Goal: Transaction & Acquisition: Purchase product/service

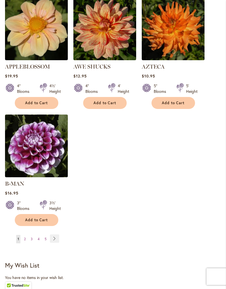
scroll to position [707, 0]
click at [24, 237] on span "2" at bounding box center [25, 239] width 2 height 4
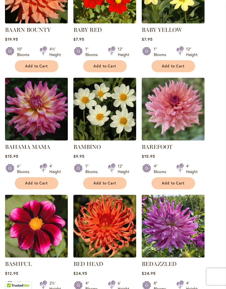
scroll to position [268, 0]
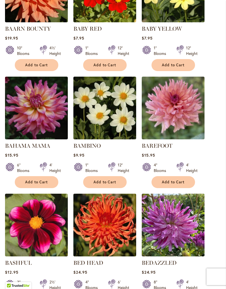
click at [180, 116] on img at bounding box center [173, 108] width 63 height 63
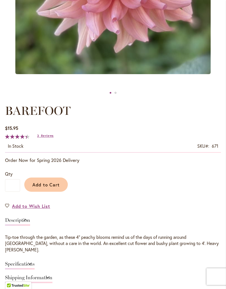
scroll to position [209, 0]
click at [48, 188] on span "Add to Cart" at bounding box center [46, 185] width 28 height 6
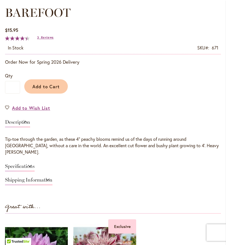
scroll to position [321, 0]
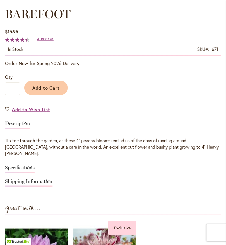
click at [44, 91] on span "Add to Cart" at bounding box center [46, 88] width 28 height 6
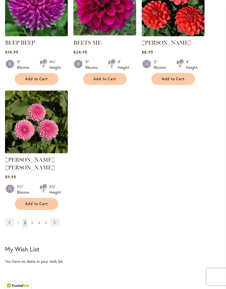
scroll to position [724, 0]
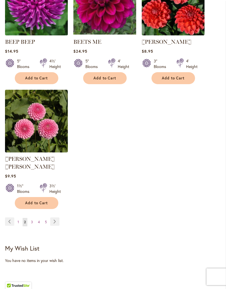
click at [36, 201] on span "Add to Cart" at bounding box center [36, 203] width 23 height 5
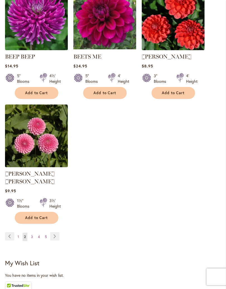
click at [32, 235] on span "3" at bounding box center [32, 237] width 2 height 4
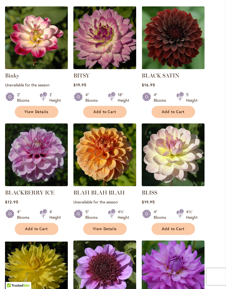
scroll to position [221, 0]
click at [187, 52] on img at bounding box center [173, 37] width 63 height 63
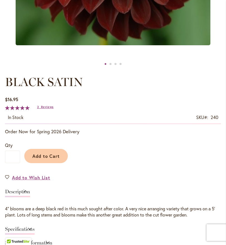
scroll to position [236, 0]
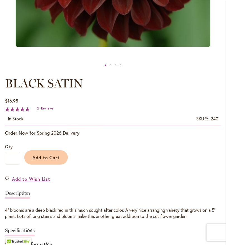
click at [48, 160] on span "Add to Cart" at bounding box center [46, 157] width 28 height 6
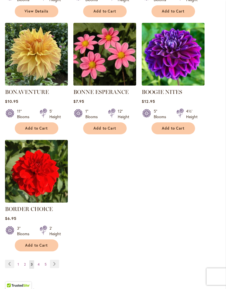
scroll to position [675, 0]
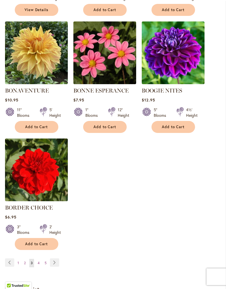
click at [38, 244] on span "4" at bounding box center [39, 263] width 2 height 4
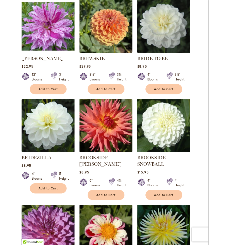
scroll to position [228, 0]
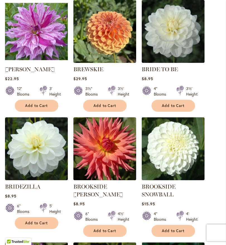
click at [188, 46] on img at bounding box center [173, 31] width 63 height 63
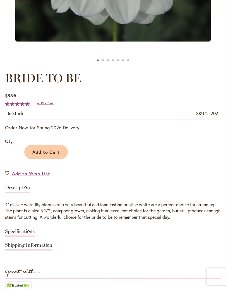
scroll to position [242, 0]
click at [44, 105] on span "Reviews" at bounding box center [47, 103] width 13 height 4
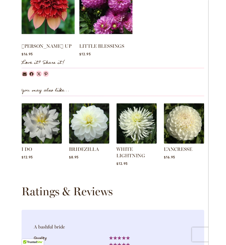
scroll to position [557, 0]
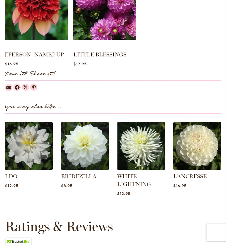
click at [82, 154] on img at bounding box center [85, 146] width 48 height 48
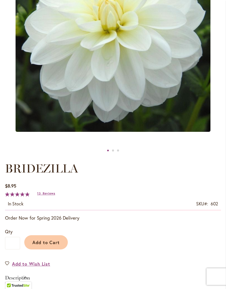
scroll to position [161, 0]
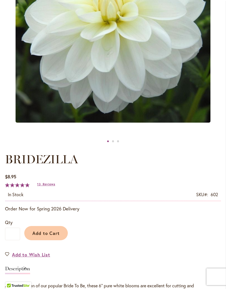
click at [47, 240] on button "Add to Cart" at bounding box center [46, 233] width 44 height 14
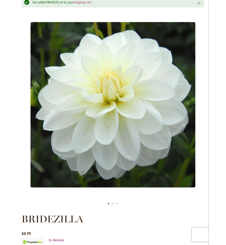
scroll to position [49, 0]
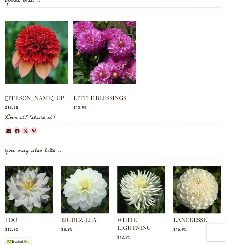
scroll to position [510, 0]
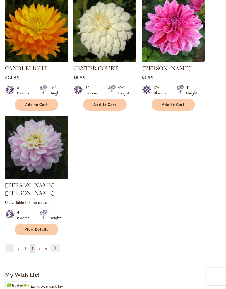
scroll to position [705, 0]
click at [41, 244] on link "Page 5" at bounding box center [39, 249] width 5 height 8
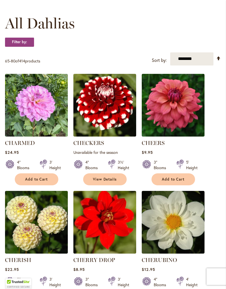
scroll to position [155, 0]
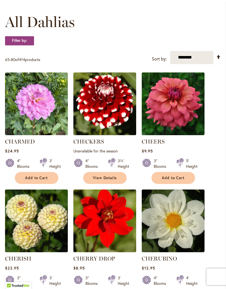
click at [186, 112] on img at bounding box center [173, 104] width 63 height 63
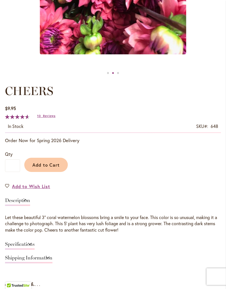
scroll to position [229, 0]
click at [45, 118] on span "Reviews" at bounding box center [49, 116] width 13 height 4
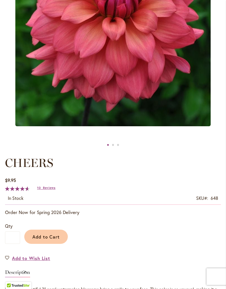
scroll to position [160, 0]
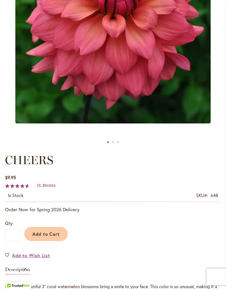
click at [45, 237] on span "Add to Cart" at bounding box center [46, 234] width 28 height 6
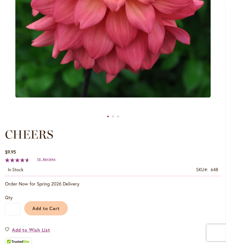
scroll to position [199, 0]
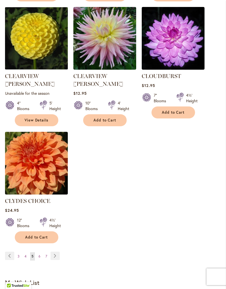
scroll to position [700, 0]
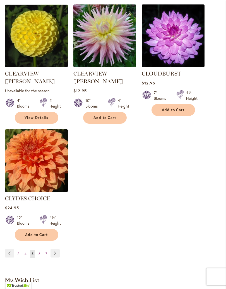
click at [55, 244] on link "Page Next" at bounding box center [54, 253] width 9 height 8
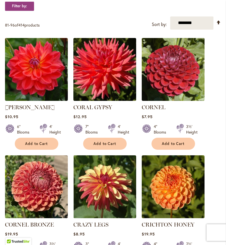
scroll to position [189, 0]
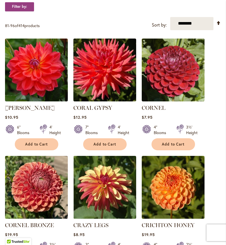
click at [186, 84] on img at bounding box center [173, 69] width 63 height 63
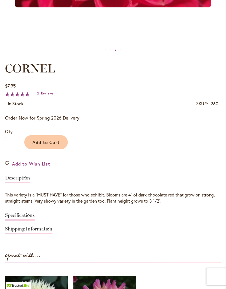
scroll to position [253, 0]
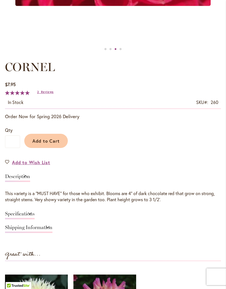
click at [44, 94] on span "Reviews" at bounding box center [47, 92] width 13 height 4
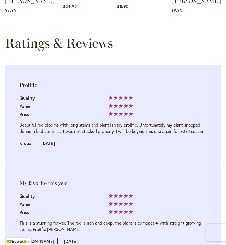
scroll to position [727, 0]
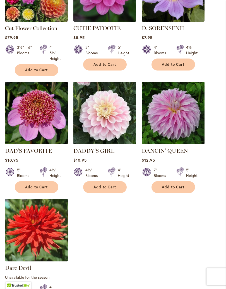
scroll to position [629, 0]
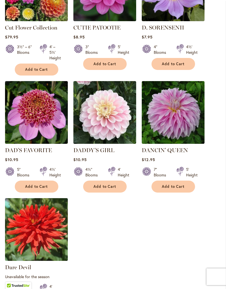
click at [112, 131] on img at bounding box center [104, 112] width 63 height 63
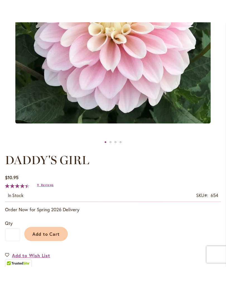
scroll to position [182, 0]
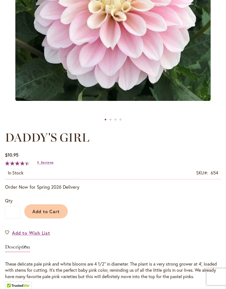
click at [45, 214] on span "Add to Cart" at bounding box center [46, 212] width 28 height 6
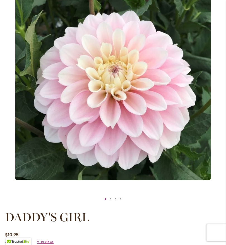
scroll to position [118, 0]
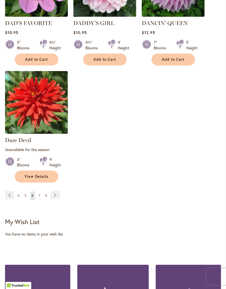
scroll to position [756, 0]
click at [40, 200] on link "Page 7" at bounding box center [39, 196] width 4 height 8
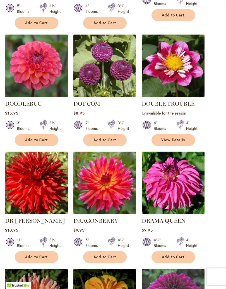
scroll to position [439, 0]
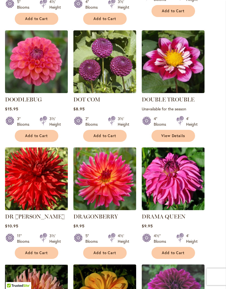
click at [32, 71] on img at bounding box center [36, 61] width 63 height 63
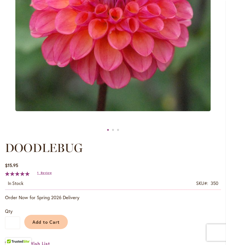
scroll to position [162, 0]
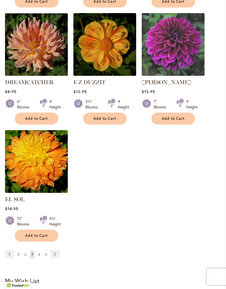
scroll to position [694, 0]
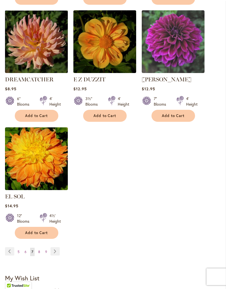
click at [39, 244] on span "8" at bounding box center [39, 252] width 2 height 4
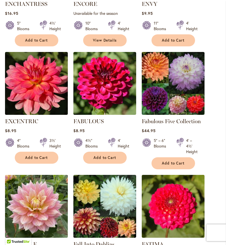
scroll to position [410, 0]
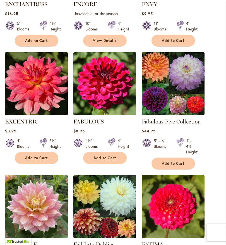
click at [33, 101] on img at bounding box center [36, 83] width 63 height 63
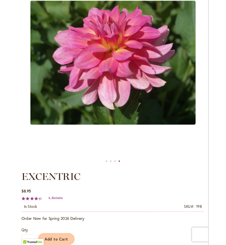
scroll to position [112, 0]
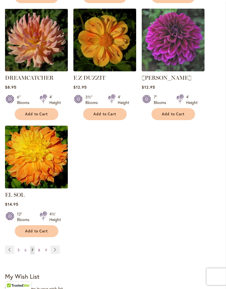
scroll to position [695, 0]
click at [39, 244] on span "8" at bounding box center [39, 250] width 2 height 4
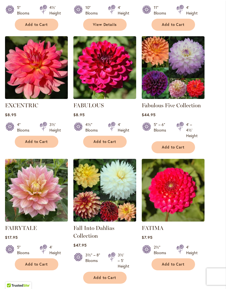
scroll to position [428, 0]
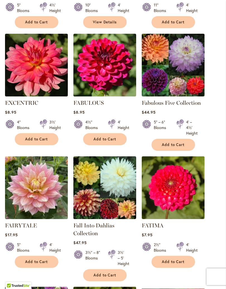
click at [189, 82] on img at bounding box center [173, 65] width 63 height 63
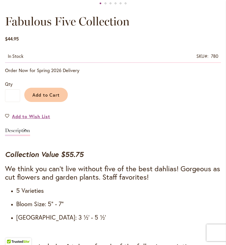
scroll to position [299, 0]
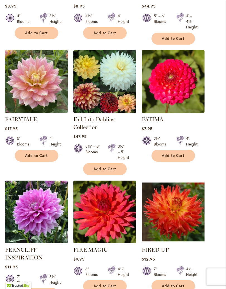
scroll to position [538, 0]
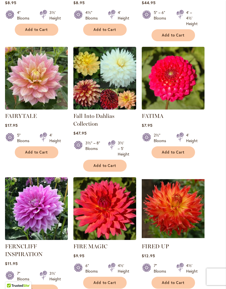
click at [122, 93] on img at bounding box center [104, 78] width 63 height 63
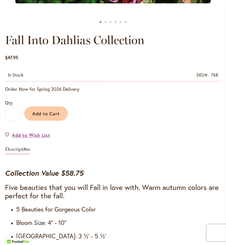
scroll to position [278, 0]
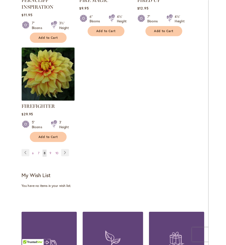
scroll to position [774, 0]
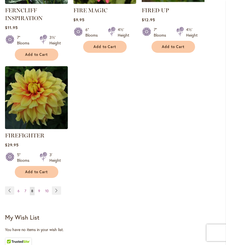
click at [38, 193] on span "9" at bounding box center [39, 191] width 2 height 4
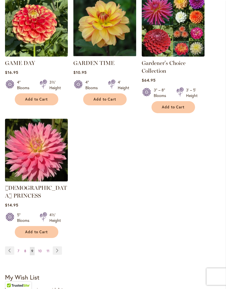
scroll to position [726, 0]
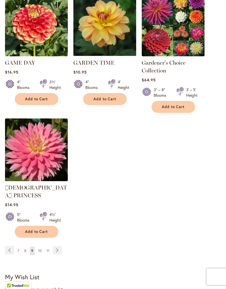
click at [38, 244] on link "Page 10" at bounding box center [40, 251] width 6 height 8
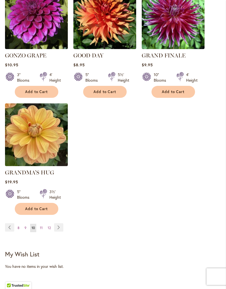
scroll to position [719, 0]
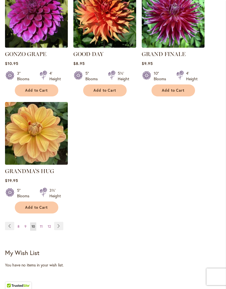
click at [40, 224] on span "11" at bounding box center [41, 226] width 3 height 4
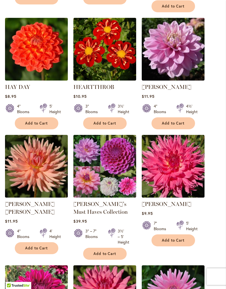
scroll to position [452, 0]
click at [116, 173] on img at bounding box center [104, 166] width 63 height 63
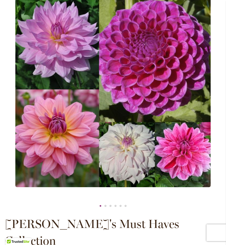
scroll to position [95, 0]
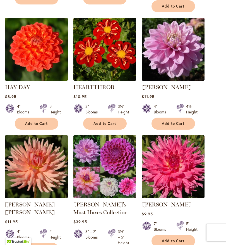
scroll to position [452, 0]
click at [119, 173] on img at bounding box center [104, 166] width 63 height 63
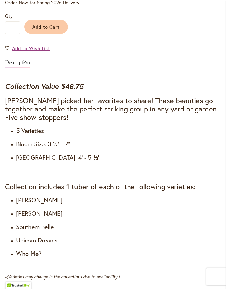
scroll to position [383, 0]
click at [215, 244] on div "Collection Value $48.75 [PERSON_NAME] picked her favorites to share! These beau…" at bounding box center [113, 181] width 216 height 198
click at [49, 24] on span "Add to Cart" at bounding box center [46, 27] width 28 height 6
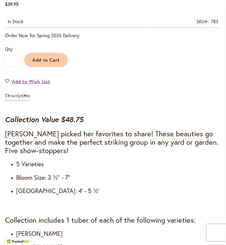
scroll to position [363, 0]
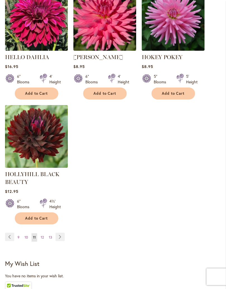
scroll to position [732, 0]
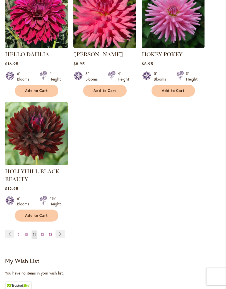
click at [44, 239] on link "Page 12" at bounding box center [42, 235] width 6 height 8
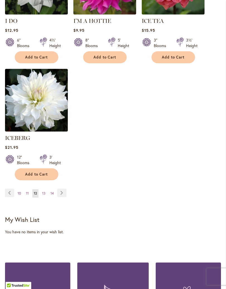
scroll to position [752, 0]
click at [44, 193] on span "13" at bounding box center [43, 193] width 3 height 4
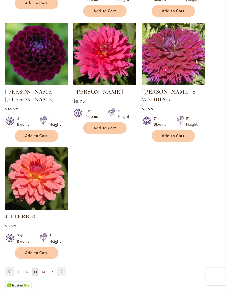
scroll to position [687, 0]
click at [33, 175] on img at bounding box center [36, 179] width 63 height 63
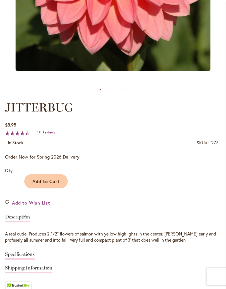
scroll to position [214, 0]
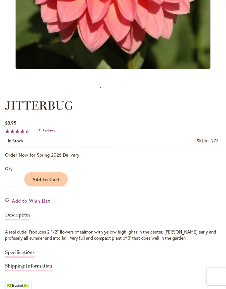
click at [45, 132] on span "Reviews" at bounding box center [49, 131] width 13 height 4
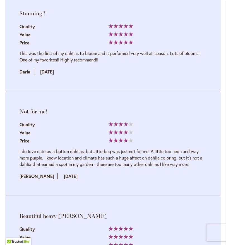
scroll to position [902, 0]
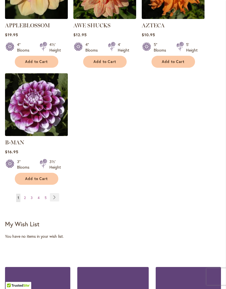
scroll to position [751, 0]
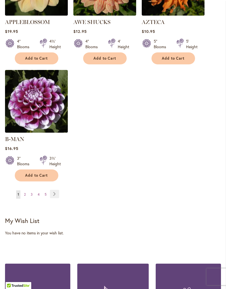
click at [56, 191] on link "Page Next" at bounding box center [54, 194] width 9 height 8
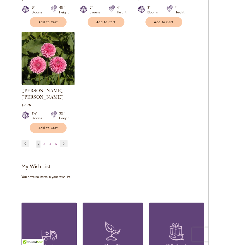
scroll to position [775, 0]
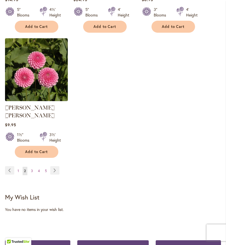
click at [45, 168] on span "5" at bounding box center [46, 170] width 2 height 4
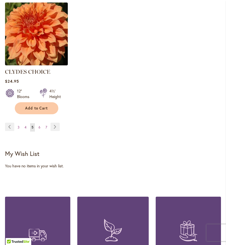
scroll to position [826, 0]
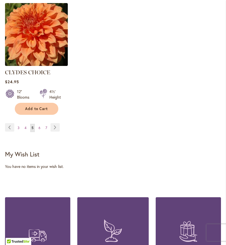
click at [47, 126] on span "7" at bounding box center [46, 128] width 2 height 4
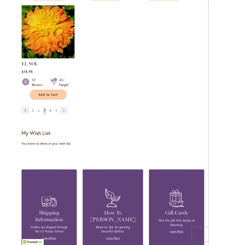
scroll to position [813, 0]
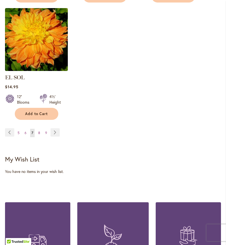
click at [45, 131] on span "9" at bounding box center [46, 133] width 2 height 4
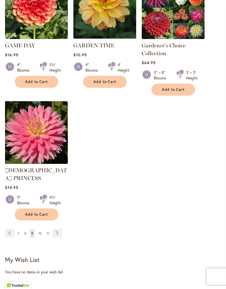
scroll to position [744, 0]
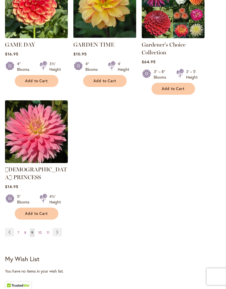
click at [49, 229] on link "Page 11" at bounding box center [48, 233] width 6 height 8
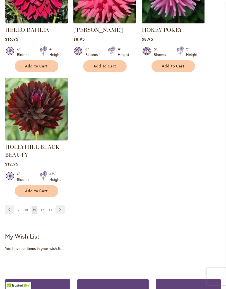
scroll to position [758, 0]
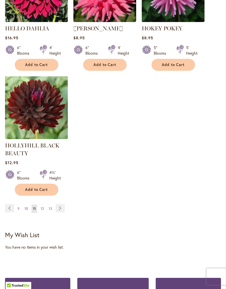
click at [43, 211] on span "12" at bounding box center [42, 209] width 3 height 4
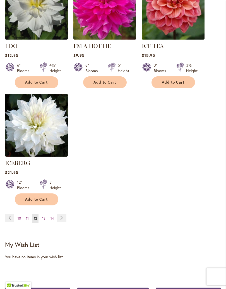
scroll to position [728, 0]
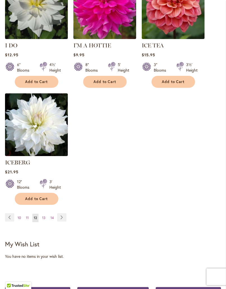
click at [41, 216] on link "Page 13" at bounding box center [44, 218] width 6 height 8
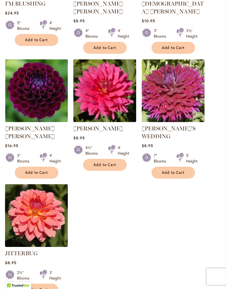
scroll to position [651, 0]
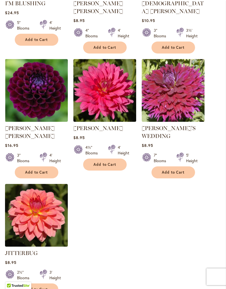
click at [32, 89] on img at bounding box center [36, 90] width 63 height 63
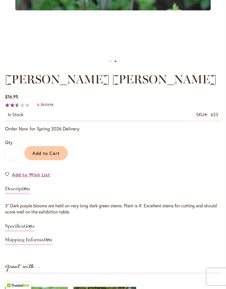
scroll to position [241, 0]
click at [42, 106] on span "Reviews" at bounding box center [47, 104] width 13 height 4
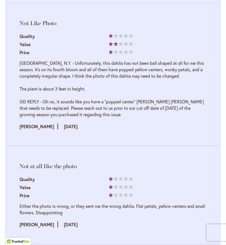
scroll to position [1093, 0]
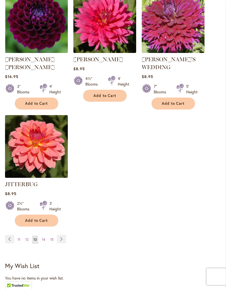
scroll to position [723, 0]
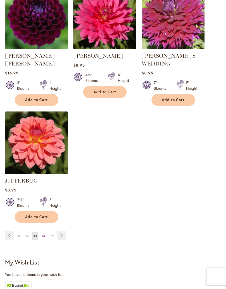
click at [43, 234] on span "14" at bounding box center [43, 236] width 3 height 4
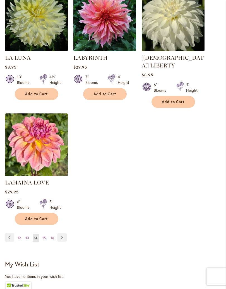
scroll to position [709, 0]
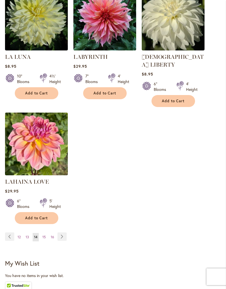
click at [45, 235] on span "15" at bounding box center [43, 237] width 3 height 4
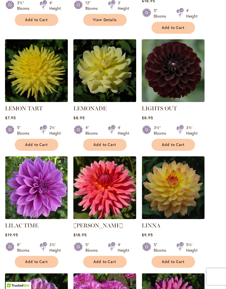
scroll to position [314, 0]
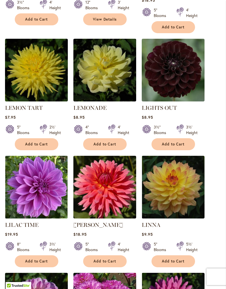
click at [183, 73] on img at bounding box center [173, 70] width 63 height 63
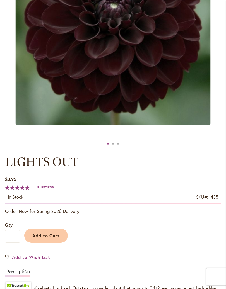
scroll to position [160, 0]
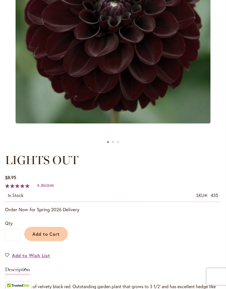
click at [44, 187] on span "Reviews" at bounding box center [47, 185] width 13 height 4
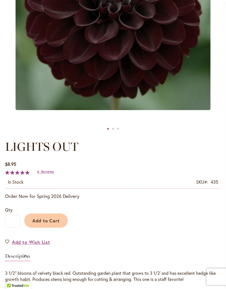
scroll to position [175, 0]
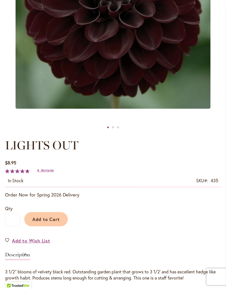
click at [54, 222] on span "Add to Cart" at bounding box center [46, 219] width 28 height 6
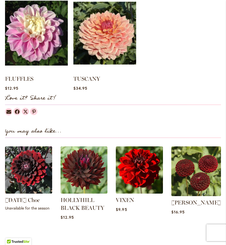
scroll to position [538, 0]
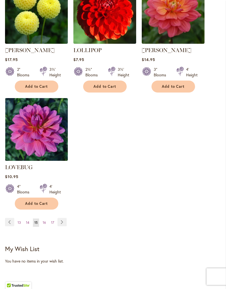
scroll to position [731, 0]
click at [43, 221] on span "16" at bounding box center [44, 223] width 3 height 4
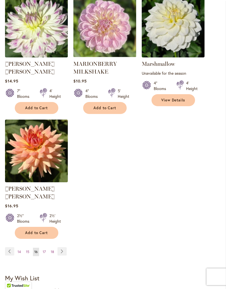
scroll to position [712, 0]
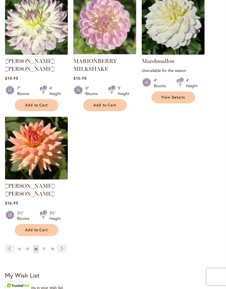
click at [44, 244] on span "17" at bounding box center [44, 249] width 3 height 4
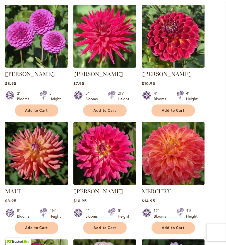
scroll to position [223, 0]
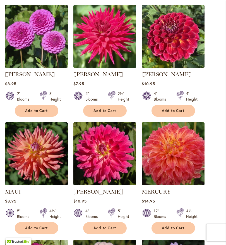
click at [34, 45] on img at bounding box center [36, 36] width 63 height 63
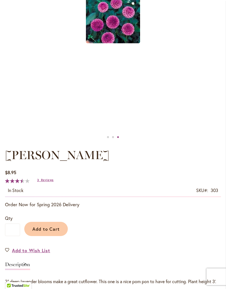
scroll to position [168, 0]
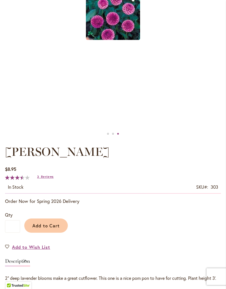
click at [43, 179] on span "Reviews" at bounding box center [47, 177] width 13 height 4
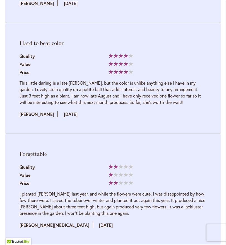
scroll to position [865, 0]
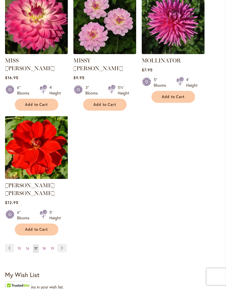
scroll to position [707, 0]
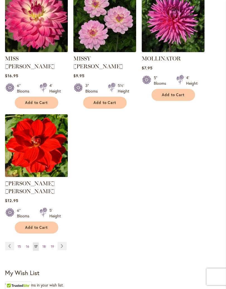
click at [44, 244] on span "18" at bounding box center [43, 247] width 3 height 4
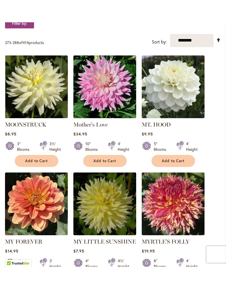
scroll to position [195, 0]
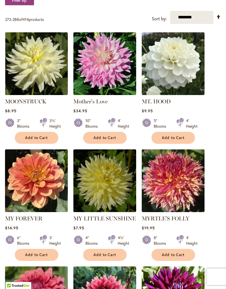
click at [187, 71] on img at bounding box center [173, 63] width 63 height 63
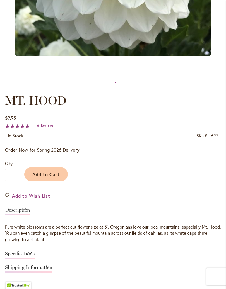
scroll to position [222, 0]
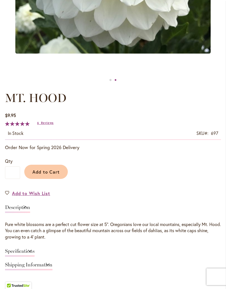
click at [45, 125] on span "Reviews" at bounding box center [47, 123] width 13 height 4
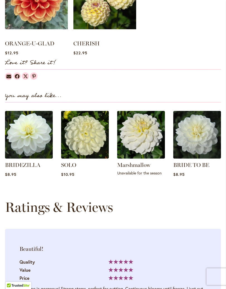
scroll to position [567, 0]
click at [203, 142] on img at bounding box center [197, 135] width 48 height 48
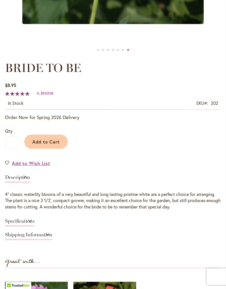
scroll to position [252, 0]
click at [46, 145] on span "Add to Cart" at bounding box center [46, 142] width 28 height 6
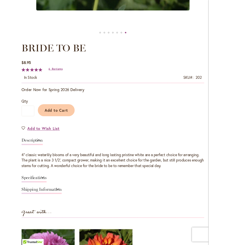
scroll to position [278, 0]
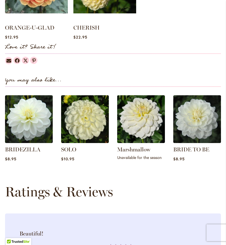
scroll to position [582, 0]
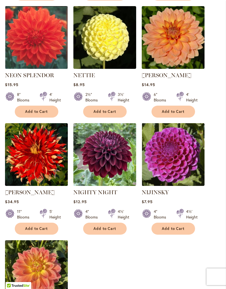
scroll to position [574, 0]
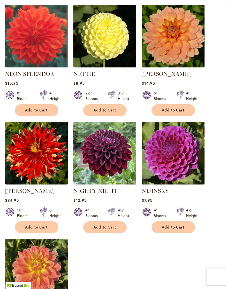
click at [183, 159] on img at bounding box center [173, 153] width 63 height 63
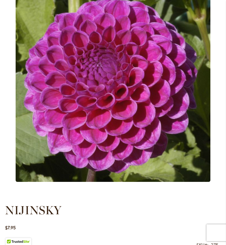
scroll to position [101, 0]
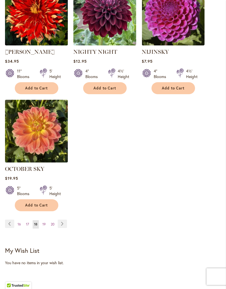
scroll to position [714, 0]
click at [41, 229] on link "Page 19" at bounding box center [44, 224] width 6 height 8
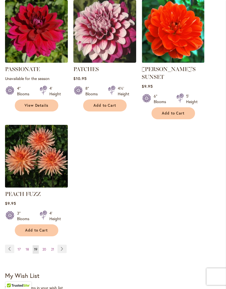
scroll to position [707, 0]
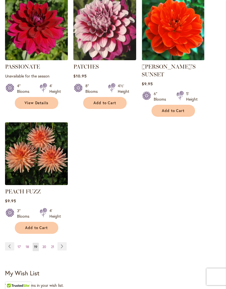
click at [44, 244] on span "20" at bounding box center [44, 247] width 4 height 4
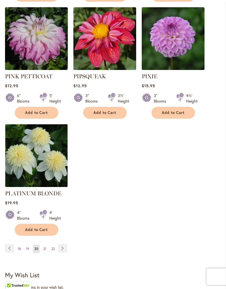
scroll to position [705, 0]
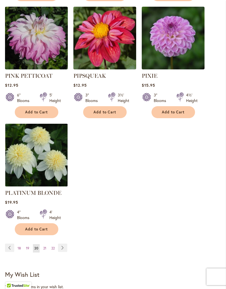
click at [43, 244] on span "21" at bounding box center [44, 248] width 3 height 4
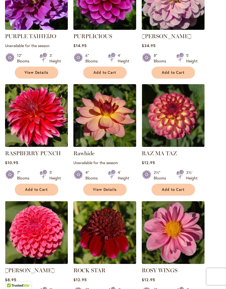
scroll to position [506, 0]
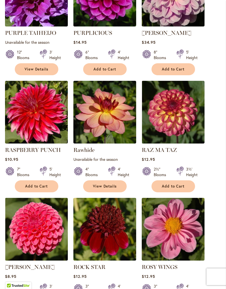
click at [190, 123] on img at bounding box center [173, 112] width 63 height 63
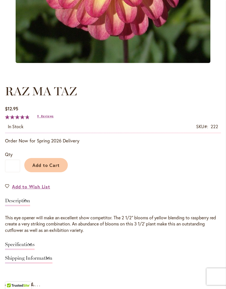
scroll to position [220, 0]
click at [44, 118] on span "Reviews" at bounding box center [47, 116] width 13 height 4
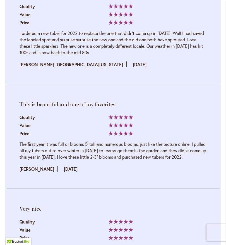
scroll to position [1292, 0]
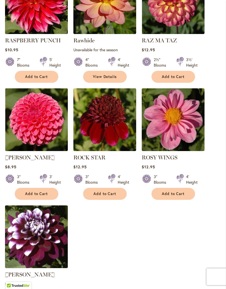
scroll to position [616, 0]
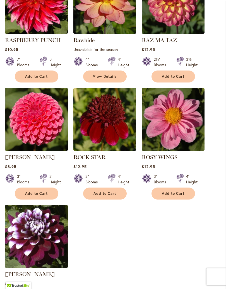
click at [33, 132] on img at bounding box center [36, 119] width 63 height 63
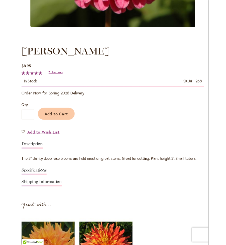
scroll to position [238, 0]
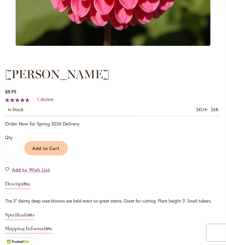
click at [46, 101] on span "Reviews" at bounding box center [47, 99] width 13 height 4
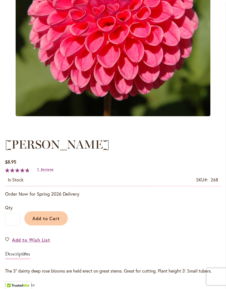
scroll to position [168, 0]
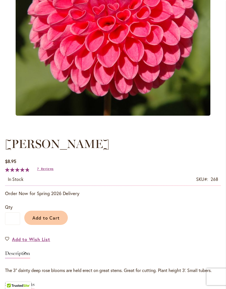
click at [186, 217] on div "Add to Cart" at bounding box center [120, 216] width 201 height 25
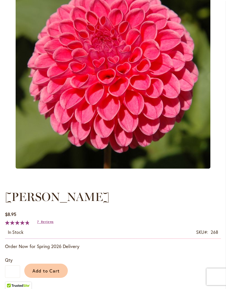
scroll to position [117, 0]
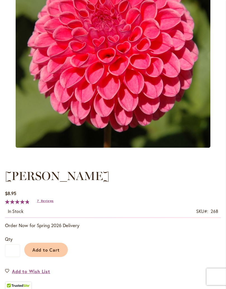
click at [161, 244] on div "Description" at bounding box center [113, 287] width 216 height 14
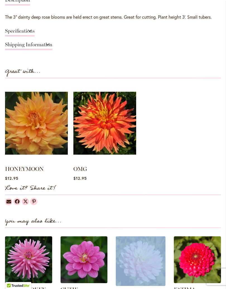
click at [14, 244] on div at bounding box center [19, 287] width 26 height 11
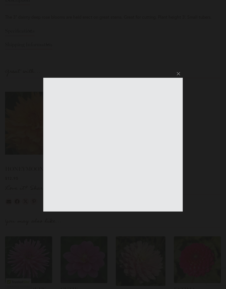
click at [181, 71] on div at bounding box center [113, 144] width 226 height 289
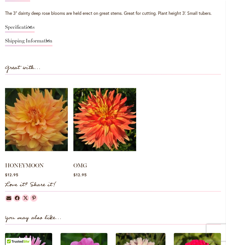
scroll to position [420, 0]
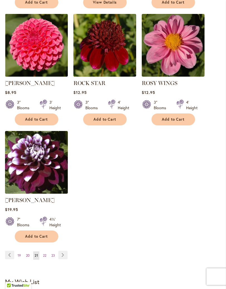
scroll to position [690, 0]
click at [43, 244] on span "22" at bounding box center [44, 255] width 3 height 4
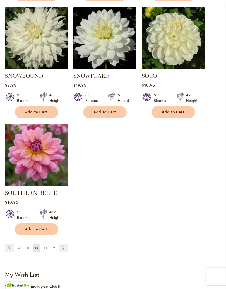
scroll to position [698, 0]
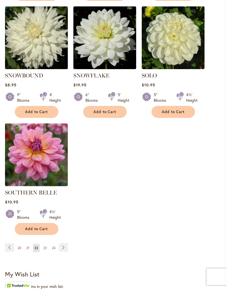
click at [30, 165] on img at bounding box center [36, 155] width 63 height 63
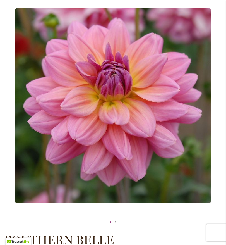
scroll to position [79, 0]
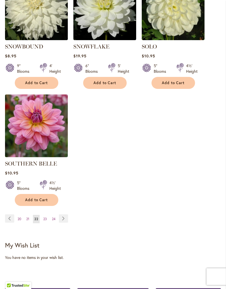
scroll to position [727, 0]
click at [46, 217] on span "23" at bounding box center [45, 219] width 4 height 4
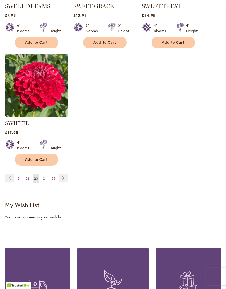
scroll to position [767, 0]
click at [44, 183] on link "Page 24" at bounding box center [45, 179] width 6 height 8
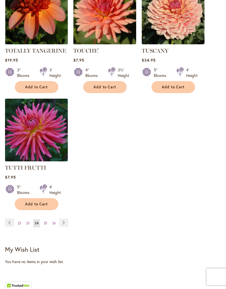
scroll to position [724, 0]
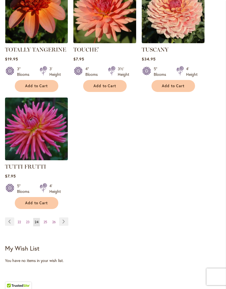
click at [45, 221] on span "25" at bounding box center [46, 222] width 4 height 4
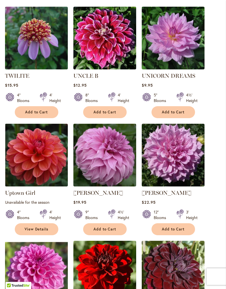
scroll to position [221, 0]
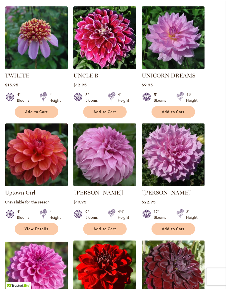
click at [185, 42] on img at bounding box center [173, 37] width 63 height 63
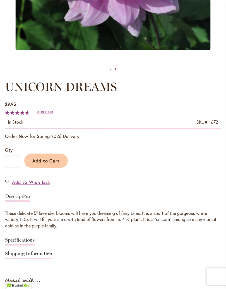
scroll to position [241, 0]
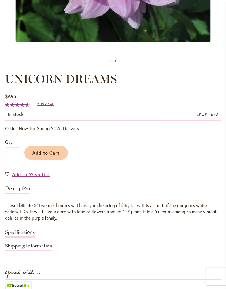
click at [44, 106] on span "Reviews" at bounding box center [47, 104] width 13 height 4
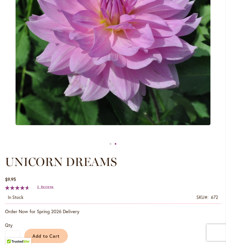
scroll to position [156, 0]
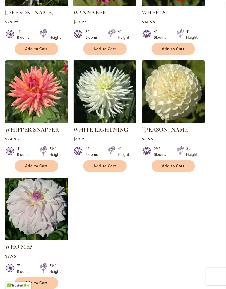
scroll to position [646, 0]
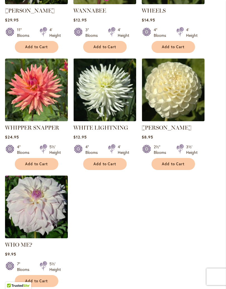
click at [41, 211] on img at bounding box center [36, 207] width 63 height 63
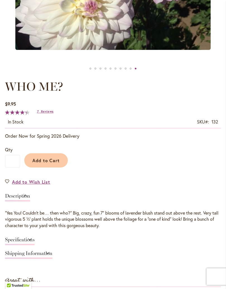
scroll to position [233, 0]
click at [45, 113] on span "Reviews" at bounding box center [47, 112] width 13 height 4
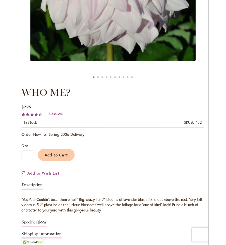
scroll to position [169, 0]
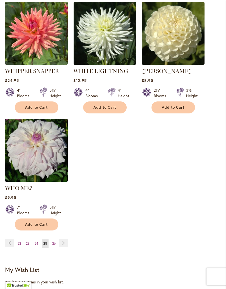
scroll to position [702, 0]
click at [56, 241] on span "26" at bounding box center [54, 243] width 4 height 4
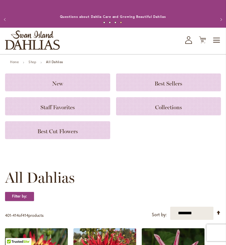
click at [111, 49] on div "Toggle Nav Shop All Shop Dahlia Tubers Collections Fresh Cut Dahlias Gardening …" at bounding box center [113, 41] width 226 height 26
click at [169, 110] on span "Collections" at bounding box center [168, 107] width 27 height 7
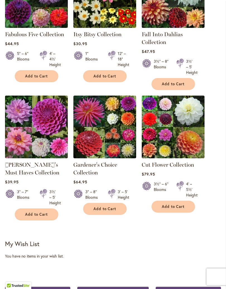
scroll to position [184, 0]
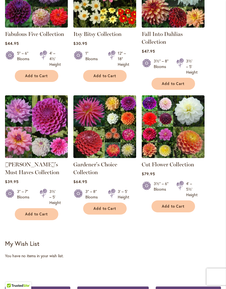
click at [177, 130] on img at bounding box center [173, 126] width 63 height 63
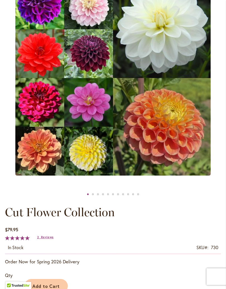
scroll to position [111, 0]
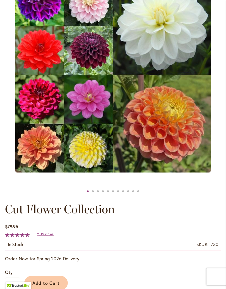
click at [46, 236] on span "Reviews" at bounding box center [47, 234] width 13 height 4
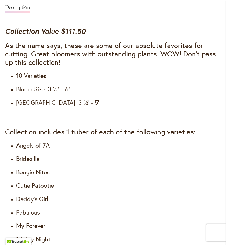
scroll to position [422, 0]
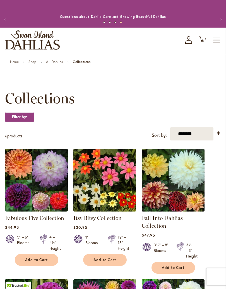
click at [218, 46] on span "Toggle Nav" at bounding box center [216, 40] width 8 height 11
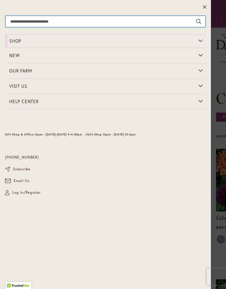
click at [21, 23] on input "Search" at bounding box center [106, 21] width 200 height 11
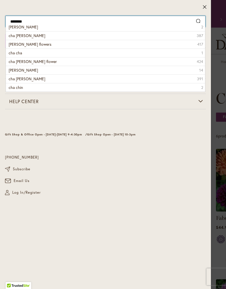
type input "*********"
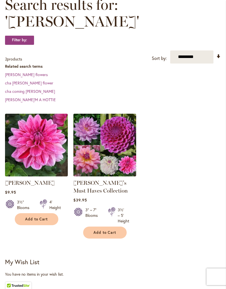
scroll to position [98, 0]
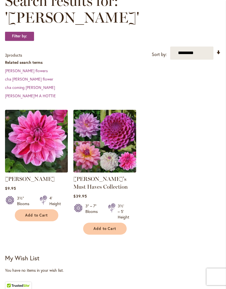
click at [29, 133] on img at bounding box center [36, 141] width 63 height 63
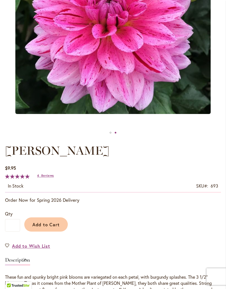
scroll to position [170, 0]
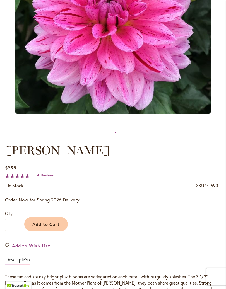
click at [46, 177] on span "Reviews" at bounding box center [47, 175] width 13 height 4
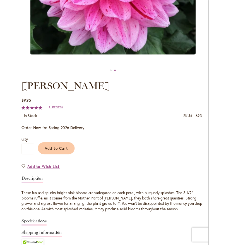
scroll to position [0, 0]
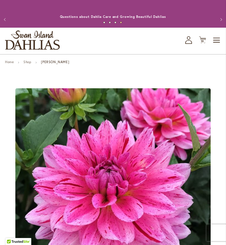
click at [217, 46] on span "Toggle Nav" at bounding box center [216, 40] width 8 height 11
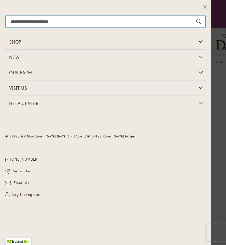
click at [23, 22] on input "Search" at bounding box center [106, 21] width 200 height 11
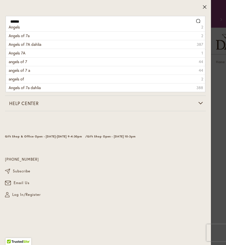
click at [24, 35] on span "Angels of 7a" at bounding box center [19, 35] width 21 height 5
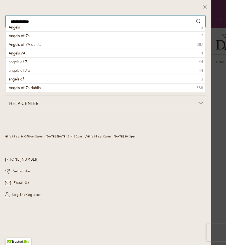
type input "**********"
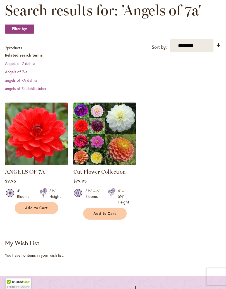
scroll to position [91, 0]
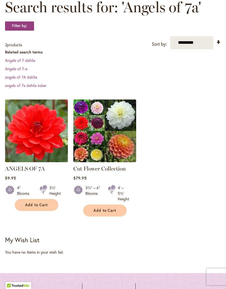
click at [33, 145] on img at bounding box center [36, 131] width 63 height 63
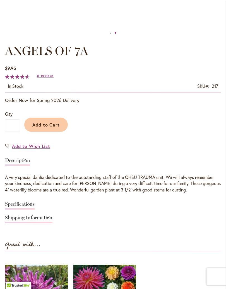
scroll to position [269, 0]
click at [46, 78] on span "Reviews" at bounding box center [47, 76] width 13 height 4
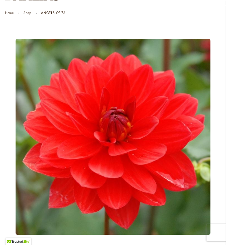
scroll to position [0, 0]
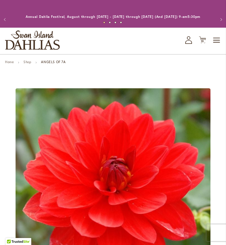
click at [218, 43] on span "Toggle Nav" at bounding box center [216, 40] width 8 height 11
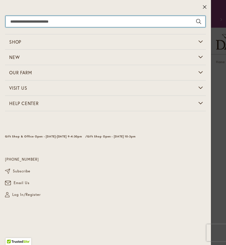
click at [38, 23] on input "Search" at bounding box center [106, 21] width 200 height 11
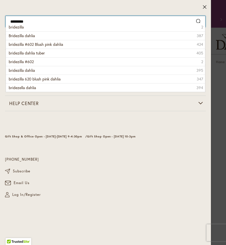
type input "**********"
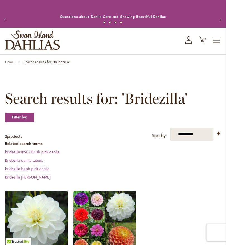
click at [220, 46] on span "Toggle Nav" at bounding box center [216, 40] width 8 height 11
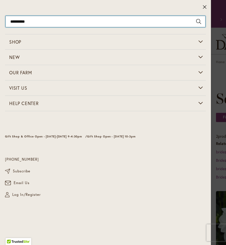
click at [36, 20] on input "**********" at bounding box center [106, 21] width 200 height 11
type input "*"
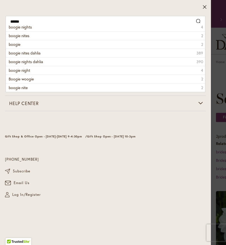
click at [12, 27] on span "boogie nights" at bounding box center [20, 26] width 23 height 5
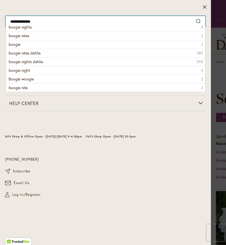
type input "**********"
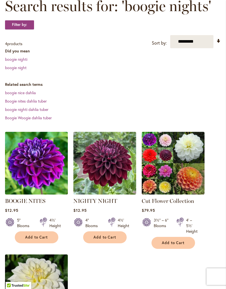
scroll to position [92, 0]
click at [28, 175] on img at bounding box center [36, 163] width 63 height 63
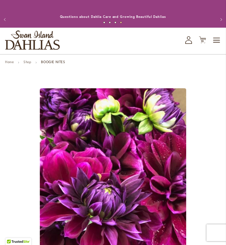
click at [218, 46] on span "Toggle Nav" at bounding box center [216, 40] width 8 height 11
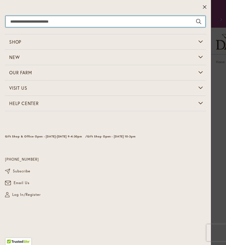
click at [30, 24] on input "Search" at bounding box center [106, 21] width 200 height 11
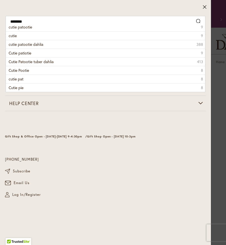
click at [25, 28] on span "cutie patootie" at bounding box center [20, 26] width 23 height 5
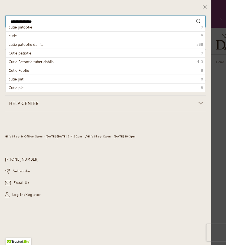
type input "**********"
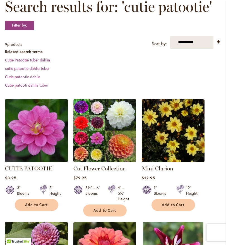
scroll to position [92, 0]
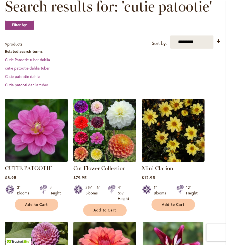
click at [28, 145] on img at bounding box center [36, 130] width 63 height 63
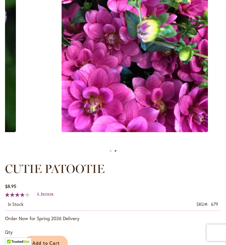
scroll to position [153, 0]
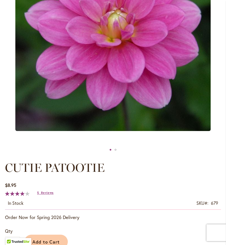
click at [49, 194] on span "Reviews" at bounding box center [47, 192] width 13 height 4
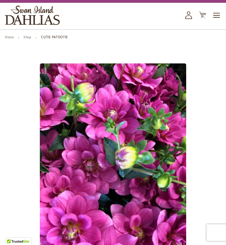
scroll to position [0, 0]
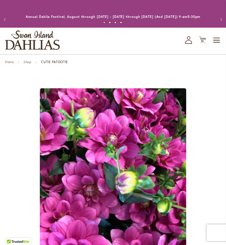
click at [216, 46] on span "Toggle Nav" at bounding box center [216, 40] width 8 height 11
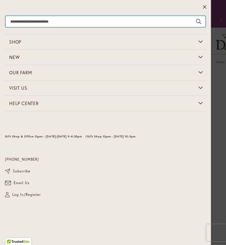
click at [22, 21] on input "Search" at bounding box center [106, 21] width 200 height 11
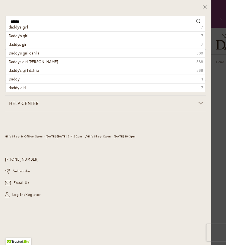
click at [30, 26] on li "daddy's girl 7" at bounding box center [105, 27] width 199 height 8
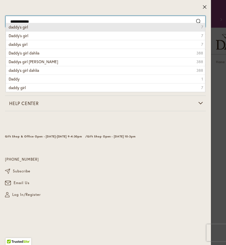
type input "**********"
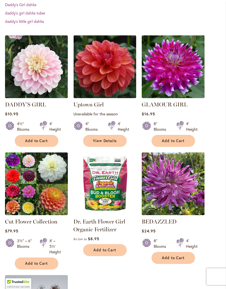
scroll to position [181, 0]
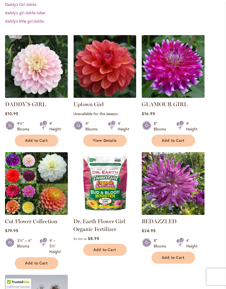
click at [34, 83] on img at bounding box center [36, 66] width 63 height 63
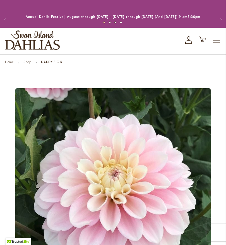
click at [217, 44] on span "Toggle Nav" at bounding box center [216, 40] width 8 height 11
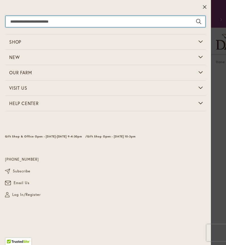
click at [34, 22] on input "Search" at bounding box center [106, 21] width 200 height 11
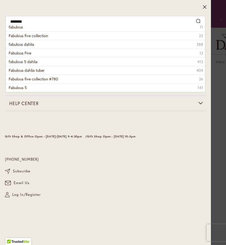
click at [20, 28] on span "fabulous" at bounding box center [16, 26] width 14 height 5
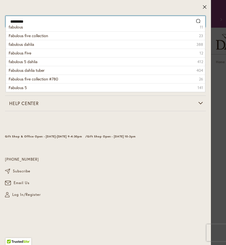
type input "********"
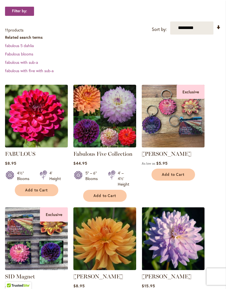
scroll to position [109, 0]
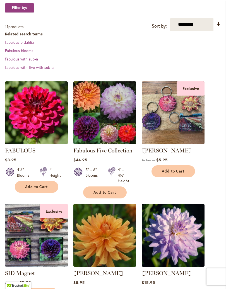
click at [45, 125] on img at bounding box center [36, 112] width 63 height 63
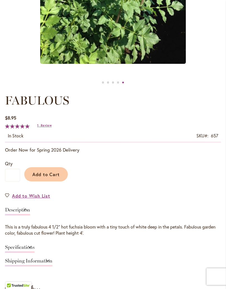
scroll to position [219, 0]
click at [48, 127] on span "Review" at bounding box center [46, 126] width 11 height 4
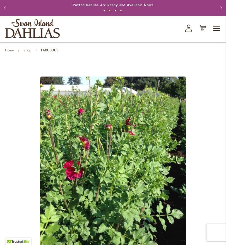
scroll to position [0, 0]
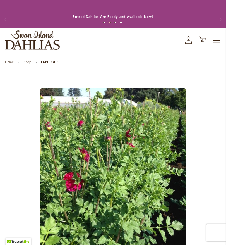
click at [218, 44] on span "Toggle Nav" at bounding box center [216, 40] width 8 height 11
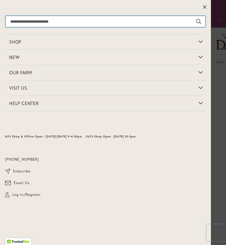
click at [30, 20] on input "Search" at bounding box center [106, 21] width 200 height 11
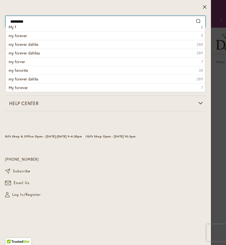
type input "**********"
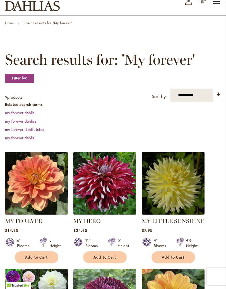
scroll to position [46, 0]
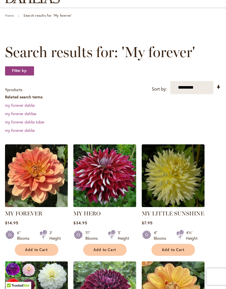
click at [32, 185] on img at bounding box center [36, 176] width 63 height 63
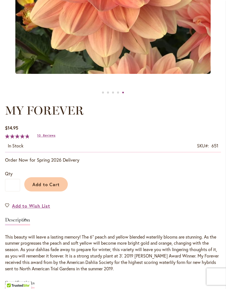
scroll to position [212, 0]
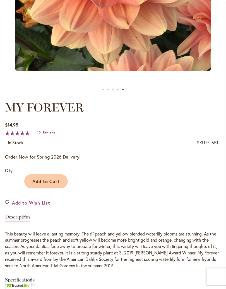
click at [47, 134] on span "Reviews" at bounding box center [49, 133] width 13 height 4
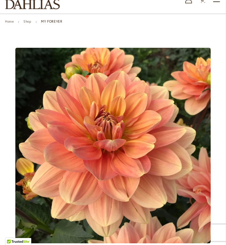
scroll to position [0, 0]
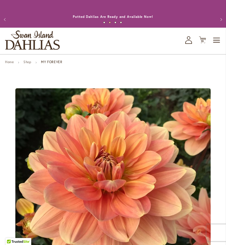
click at [219, 46] on span "Toggle Nav" at bounding box center [216, 40] width 8 height 11
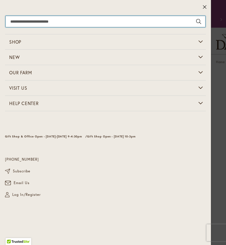
click at [24, 20] on input "Search" at bounding box center [106, 21] width 200 height 11
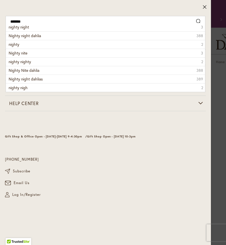
click at [17, 28] on span "nighty night" at bounding box center [19, 26] width 20 height 5
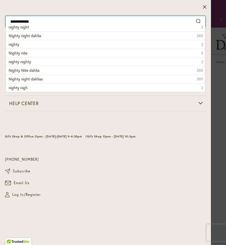
type input "**********"
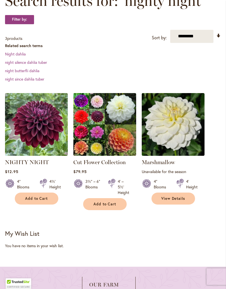
scroll to position [100, 0]
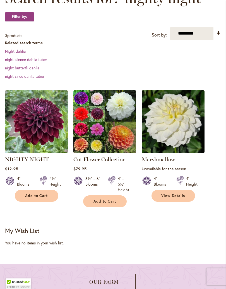
click at [41, 132] on img at bounding box center [36, 121] width 63 height 63
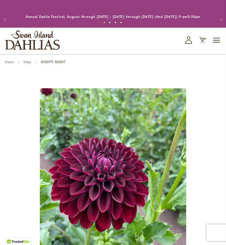
click at [220, 46] on span "Toggle Nav" at bounding box center [216, 40] width 8 height 11
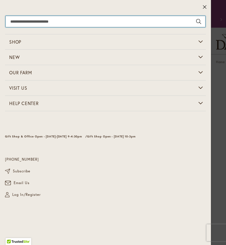
click at [36, 24] on input "Search" at bounding box center [106, 21] width 200 height 11
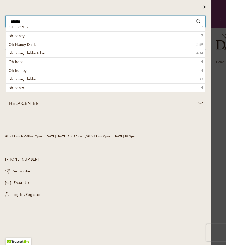
type input "********"
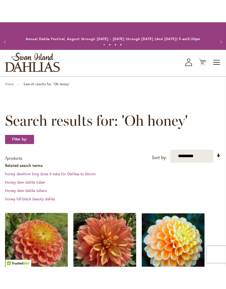
scroll to position [43, 0]
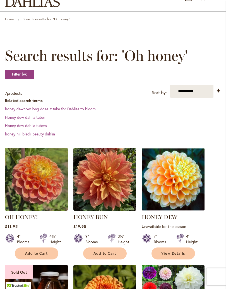
click at [47, 194] on img at bounding box center [36, 179] width 63 height 63
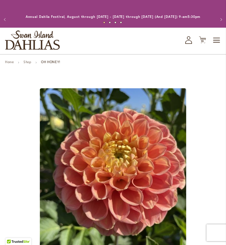
click at [218, 45] on span "Toggle Nav" at bounding box center [216, 40] width 8 height 11
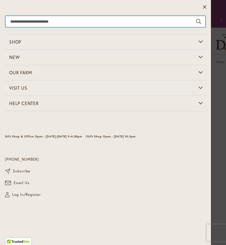
click at [34, 21] on input "Search" at bounding box center [106, 21] width 200 height 11
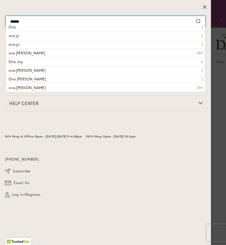
type input "*******"
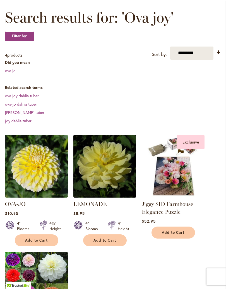
scroll to position [83, 0]
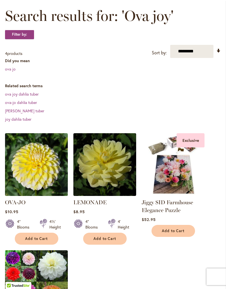
click at [49, 172] on img at bounding box center [36, 164] width 63 height 63
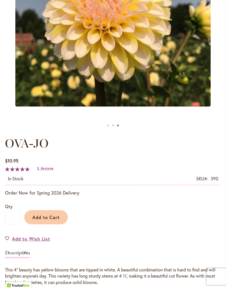
scroll to position [178, 0]
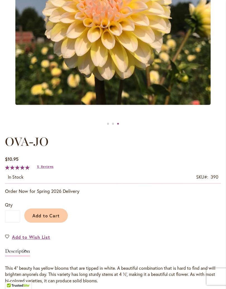
click at [46, 169] on span "Reviews" at bounding box center [47, 167] width 13 height 4
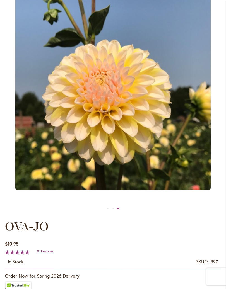
scroll to position [93, 0]
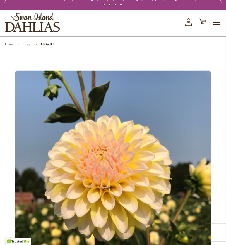
scroll to position [0, 0]
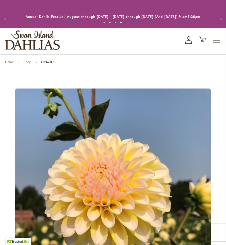
click at [203, 43] on span "10" at bounding box center [202, 41] width 3 height 4
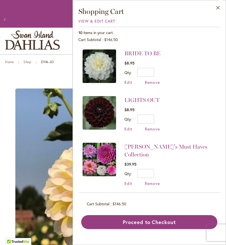
click at [152, 82] on span "Remove" at bounding box center [152, 81] width 15 height 5
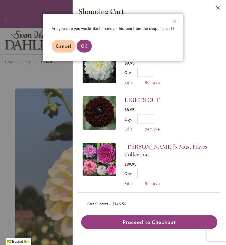
click at [83, 49] on span "OK" at bounding box center [84, 46] width 7 height 6
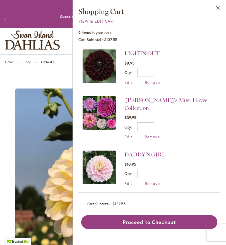
click at [153, 80] on span "Remove" at bounding box center [152, 81] width 15 height 5
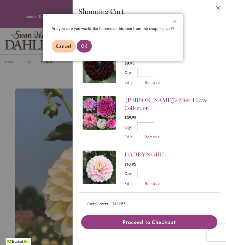
click at [86, 47] on span "OK" at bounding box center [84, 46] width 7 height 6
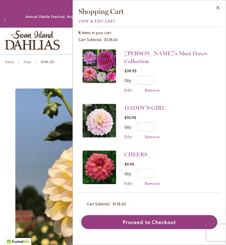
click at [154, 134] on span "Remove" at bounding box center [152, 136] width 15 height 5
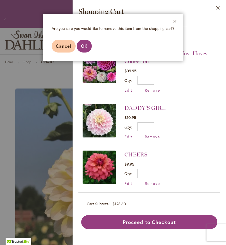
click at [88, 45] on button "OK" at bounding box center [84, 46] width 15 height 13
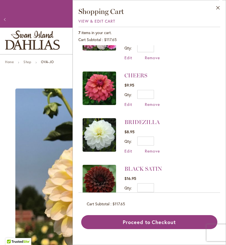
scroll to position [34, 0]
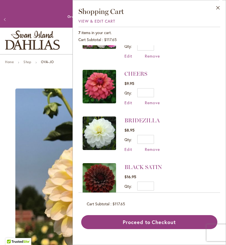
click at [152, 146] on span "Remove" at bounding box center [152, 148] width 15 height 5
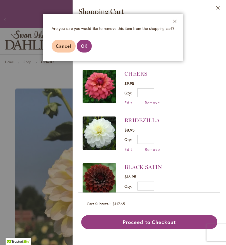
click at [87, 45] on span "OK" at bounding box center [84, 46] width 7 height 6
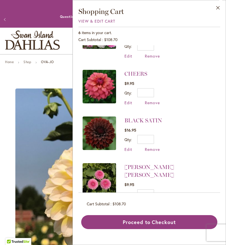
scroll to position [0, 0]
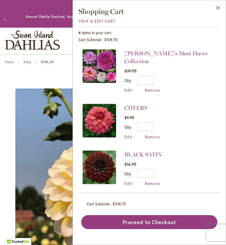
click at [153, 180] on span "Remove" at bounding box center [152, 182] width 15 height 5
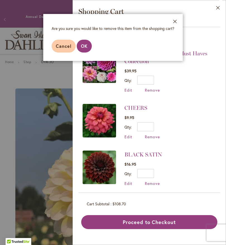
click at [85, 49] on button "OK" at bounding box center [84, 46] width 15 height 13
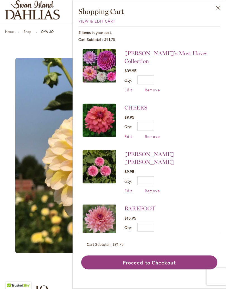
scroll to position [30, 0]
click at [130, 235] on span "Edit" at bounding box center [128, 237] width 8 height 5
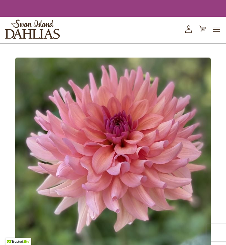
type input "*"
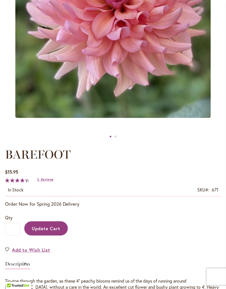
scroll to position [166, 0]
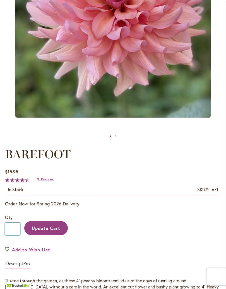
click at [13, 233] on input "*" at bounding box center [12, 229] width 15 height 13
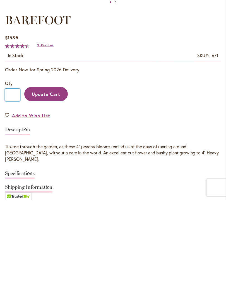
type input "*"
click at [52, 180] on span "Update Cart" at bounding box center [46, 183] width 29 height 6
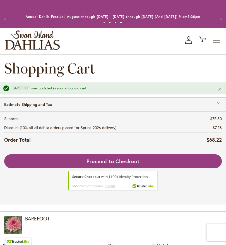
click at [204, 43] on span "4 4 items" at bounding box center [203, 41] width 6 height 3
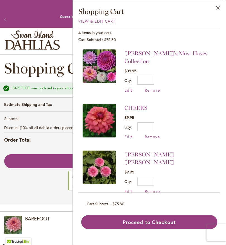
click at [33, 185] on li "Proceed to Checkout" at bounding box center [113, 175] width 218 height 43
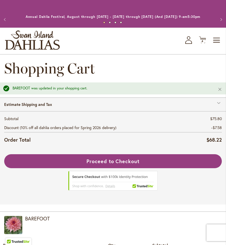
click at [220, 44] on span "Toggle Nav" at bounding box center [216, 40] width 8 height 11
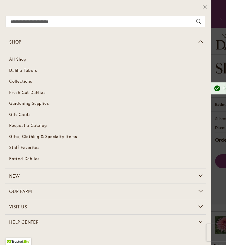
click at [28, 82] on span "Collections" at bounding box center [20, 81] width 23 height 6
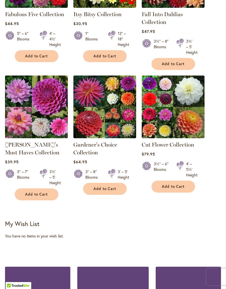
scroll to position [204, 0]
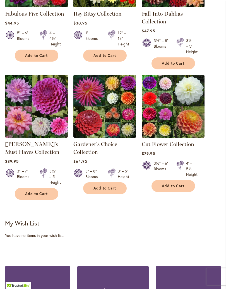
click at [175, 189] on span "Add to Cart" at bounding box center [173, 186] width 23 height 5
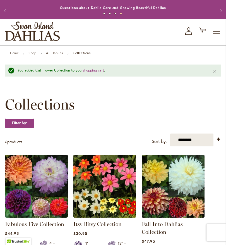
scroll to position [0, 0]
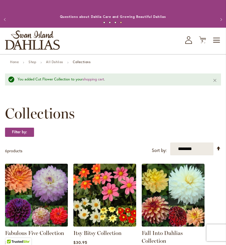
click at [202, 43] on icon "Cart .cls-1 { fill: #231f20; }" at bounding box center [202, 39] width 7 height 7
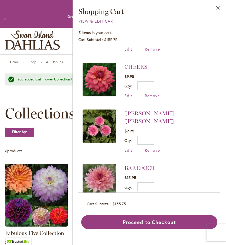
scroll to position [87, 0]
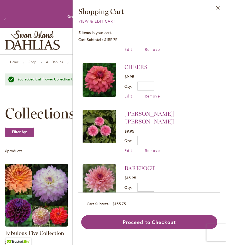
click at [140, 165] on link "BAREFOOT" at bounding box center [139, 168] width 31 height 7
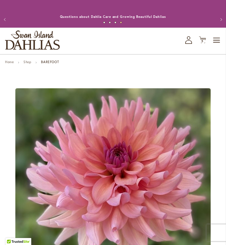
click at [202, 43] on span "5" at bounding box center [202, 41] width 2 height 4
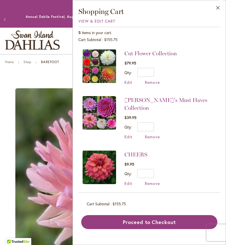
click at [136, 151] on link "CHEERS" at bounding box center [135, 154] width 23 height 7
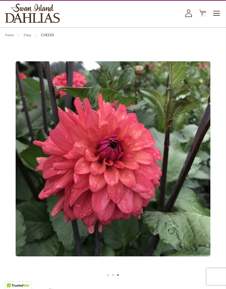
scroll to position [27, 0]
click at [201, 16] on span "5" at bounding box center [202, 15] width 2 height 4
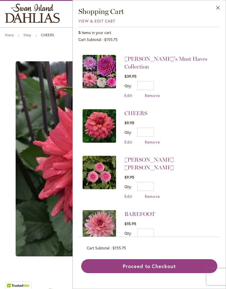
scroll to position [39, 0]
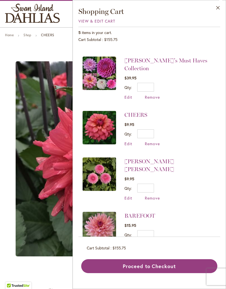
click at [163, 59] on link "[PERSON_NAME]'s Must Haves Collection" at bounding box center [165, 64] width 83 height 15
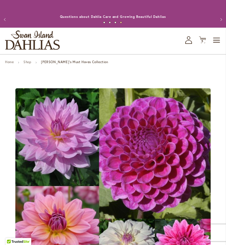
click at [214, 46] on span "Toggle Nav" at bounding box center [216, 40] width 8 height 11
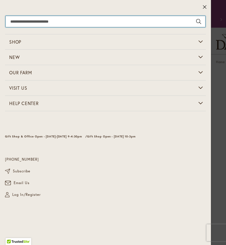
click at [38, 22] on input "Search" at bounding box center [106, 21] width 200 height 11
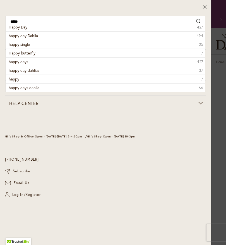
click at [31, 52] on span "Happy butterfly" at bounding box center [22, 52] width 27 height 5
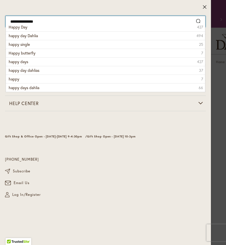
type input "**********"
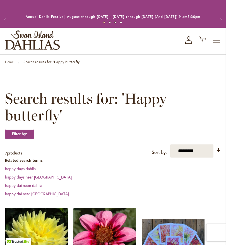
click at [203, 43] on span "5" at bounding box center [202, 41] width 2 height 4
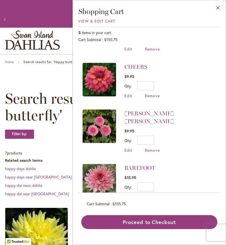
scroll to position [87, 0]
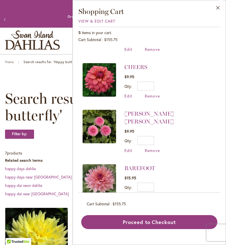
click at [164, 221] on button "Proceed to Checkout" at bounding box center [149, 222] width 136 height 14
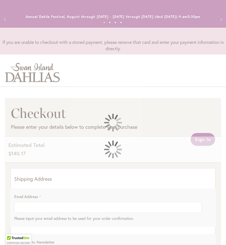
select select "**"
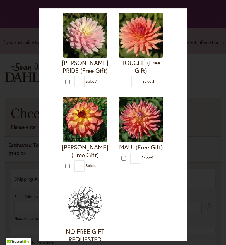
scroll to position [534, 0]
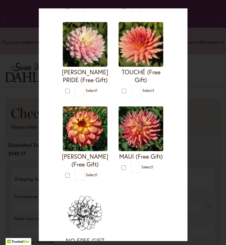
type input "*"
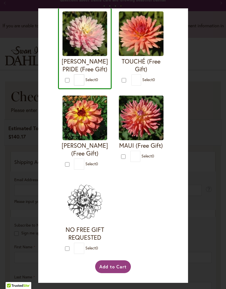
scroll to position [549, 0]
click at [118, 244] on button "Add to Cart" at bounding box center [113, 266] width 36 height 13
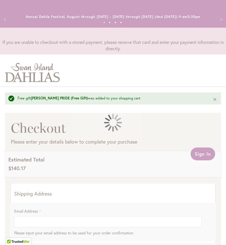
select select "**"
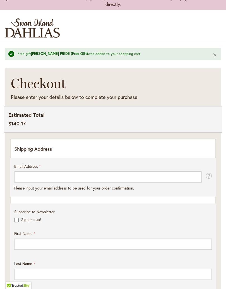
scroll to position [45, 0]
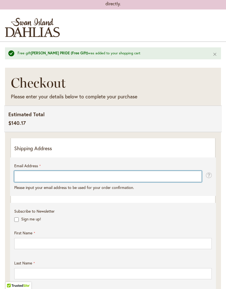
click at [33, 180] on input "Email Address" at bounding box center [107, 176] width 187 height 11
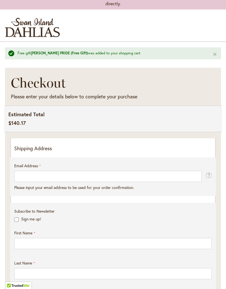
type input "**********"
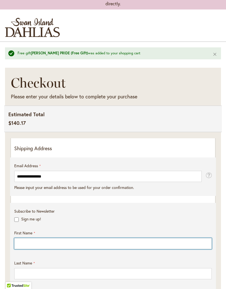
click at [53, 244] on input "First Name" at bounding box center [112, 243] width 197 height 11
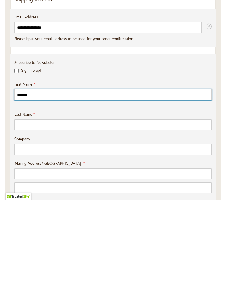
type input "*******"
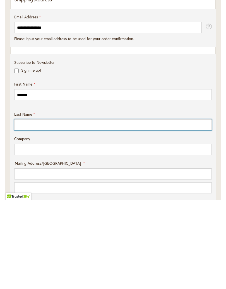
click at [30, 209] on input "Last Name" at bounding box center [112, 214] width 197 height 11
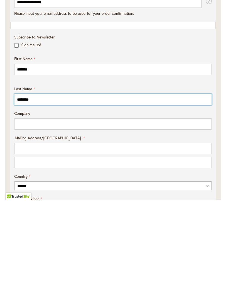
scroll to position [131, 0]
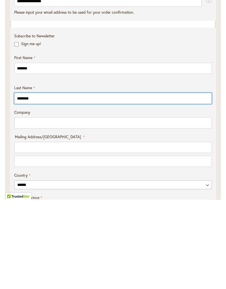
type input "********"
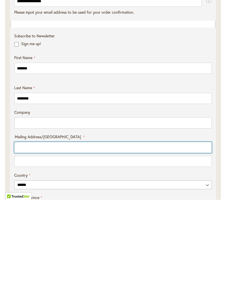
click at [33, 231] on input "Mailing Address/PO BOX: Line 1" at bounding box center [112, 236] width 197 height 11
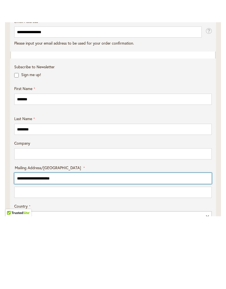
scroll to position [200, 0]
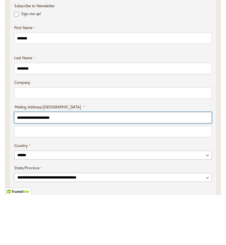
type input "**********"
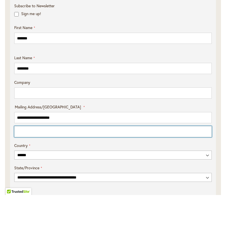
click at [24, 176] on input "Mailing Address/PO BOX: Line 2" at bounding box center [112, 181] width 197 height 11
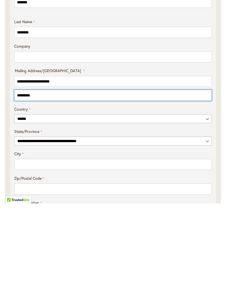
type input "********"
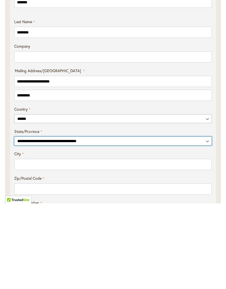
click at [209, 223] on select "**********" at bounding box center [112, 227] width 197 height 9
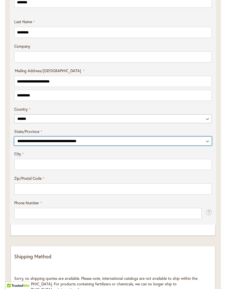
select select "**"
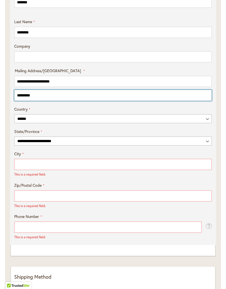
click at [40, 101] on input "********" at bounding box center [112, 95] width 197 height 11
type input "*"
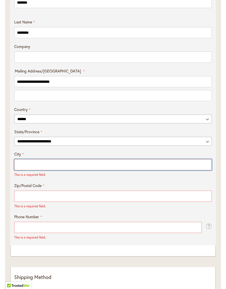
click at [36, 169] on input "City" at bounding box center [112, 164] width 197 height 11
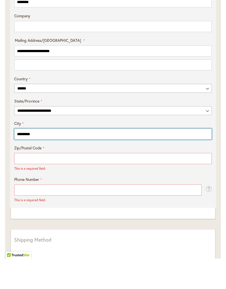
type input "********"
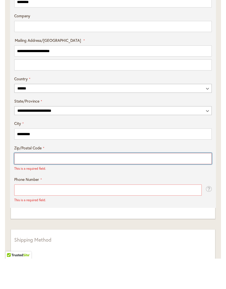
click at [44, 184] on input "Zip/Postal Code" at bounding box center [112, 189] width 197 height 11
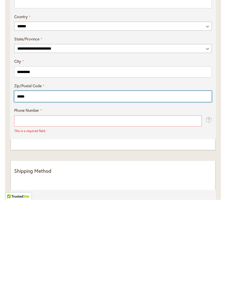
scroll to position [291, 0]
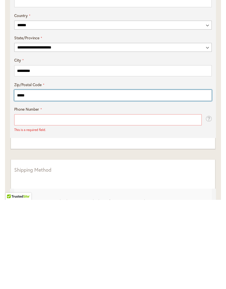
type input "*****"
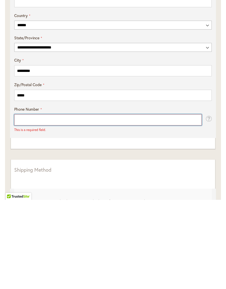
click at [40, 204] on input "Phone Number" at bounding box center [107, 209] width 187 height 11
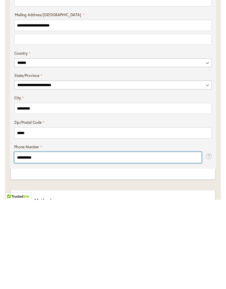
scroll to position [254, 0]
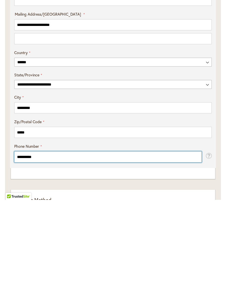
type input "**********"
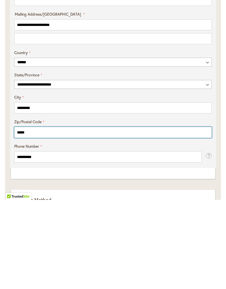
click at [35, 216] on input "*****" at bounding box center [112, 221] width 197 height 11
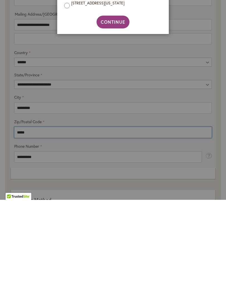
type input "*****"
click at [116, 108] on span "Continue" at bounding box center [113, 111] width 25 height 6
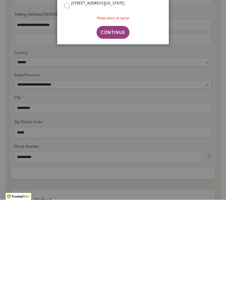
scroll to position [343, 0]
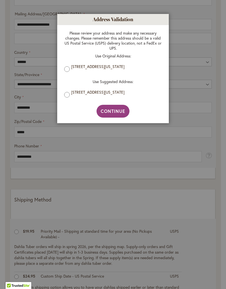
click at [119, 112] on span "Continue" at bounding box center [113, 111] width 25 height 6
type input "**********"
type input "********"
type input "**********"
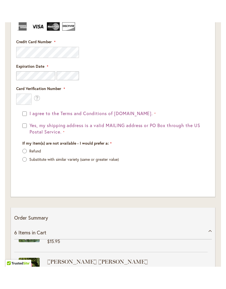
scroll to position [793, 0]
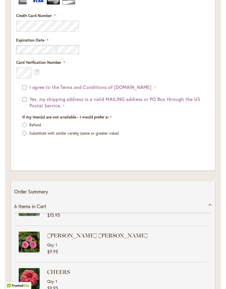
click at [28, 90] on button "I agree to the Terms and Conditions of dahlias.com." at bounding box center [92, 87] width 128 height 6
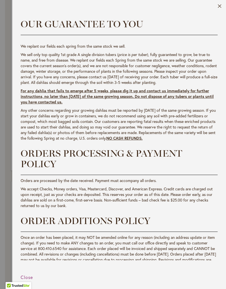
click at [218, 8] on button "Close" at bounding box center [220, 7] width 4 height 6
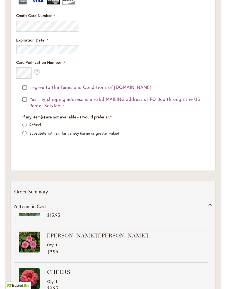
click at [28, 102] on button "Yes, my shipping address is a valid MAILING address or PO Box through the US Po…" at bounding box center [115, 102] width 175 height 13
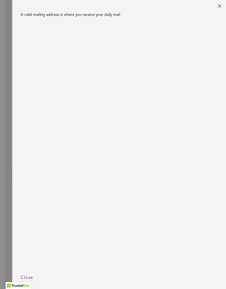
click at [224, 8] on header "Close" at bounding box center [119, 6] width 214 height 12
click at [224, 6] on header "Close" at bounding box center [119, 6] width 214 height 12
click at [221, 7] on button "Close" at bounding box center [220, 7] width 4 height 6
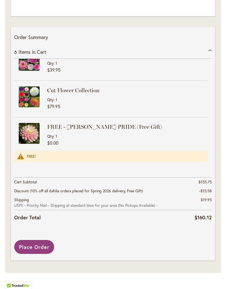
scroll to position [951, 0]
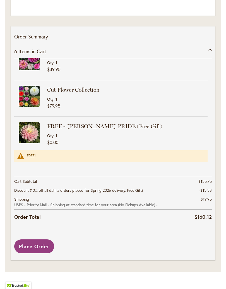
click at [37, 244] on span "Place Order" at bounding box center [34, 246] width 30 height 7
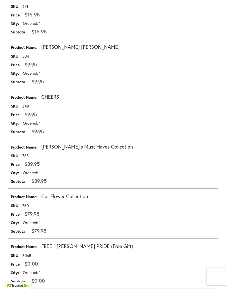
scroll to position [386, 0]
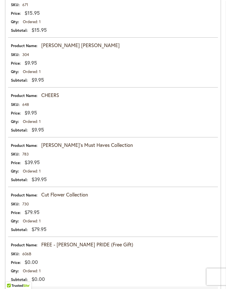
click at [79, 149] on strong "[PERSON_NAME]'s Must Haves Collection" at bounding box center [86, 145] width 91 height 7
click at [63, 149] on strong "[PERSON_NAME]'s Must Haves Collection" at bounding box center [86, 145] width 91 height 7
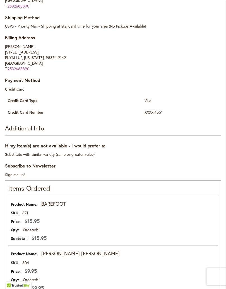
scroll to position [181, 0]
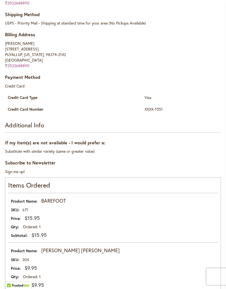
click at [54, 204] on strong "BAREFOOT" at bounding box center [53, 201] width 25 height 7
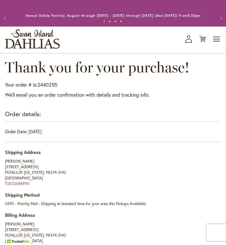
scroll to position [0, 0]
